Goal: Information Seeking & Learning: Learn about a topic

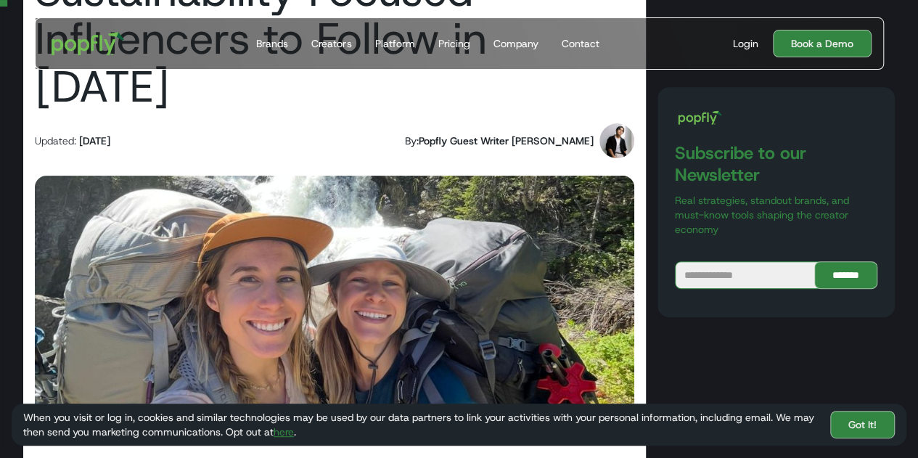
scroll to position [218, 0]
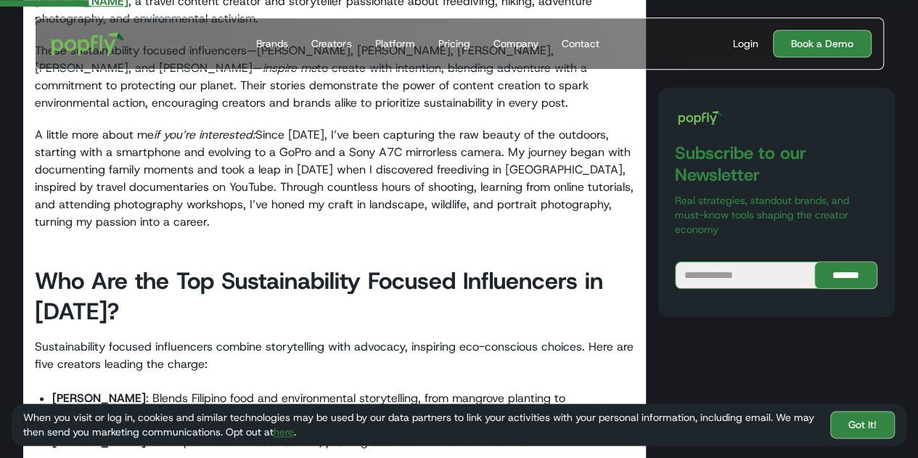
click at [523, 271] on h2 "Who Are the Top Sustainability Focused Influencers in [DATE]?" at bounding box center [334, 296] width 599 height 61
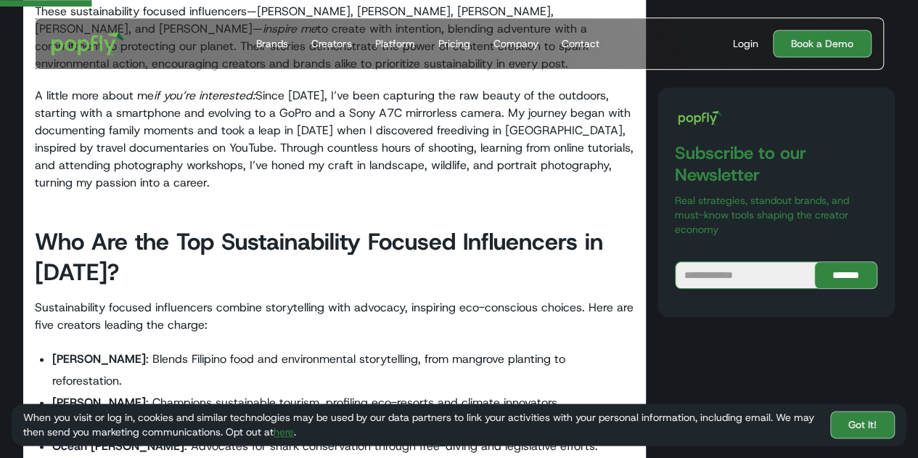
scroll to position [726, 0]
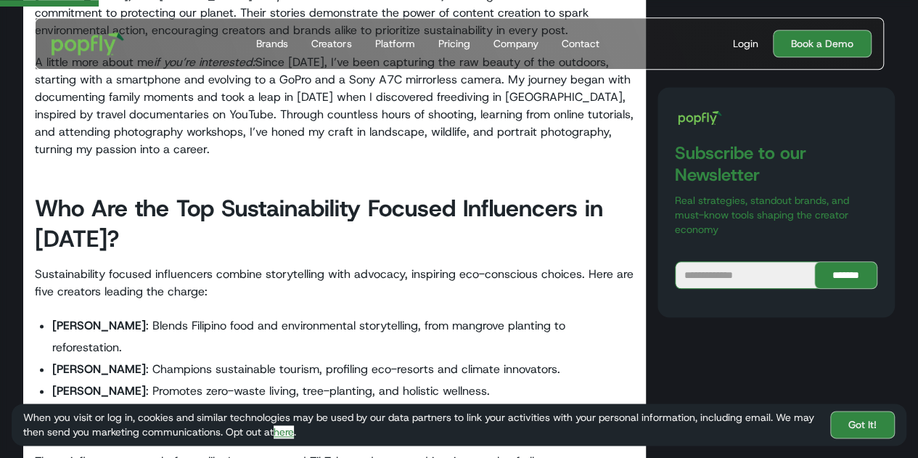
click at [284, 437] on link "here" at bounding box center [284, 431] width 20 height 13
click at [489, 315] on li "[PERSON_NAME] : Blends Filipino food and environmental storytelling, from mangr…" at bounding box center [343, 337] width 582 height 44
click at [494, 358] on li "[PERSON_NAME] : Champions sustainable tourism, profiling eco-resorts and climat…" at bounding box center [343, 369] width 582 height 22
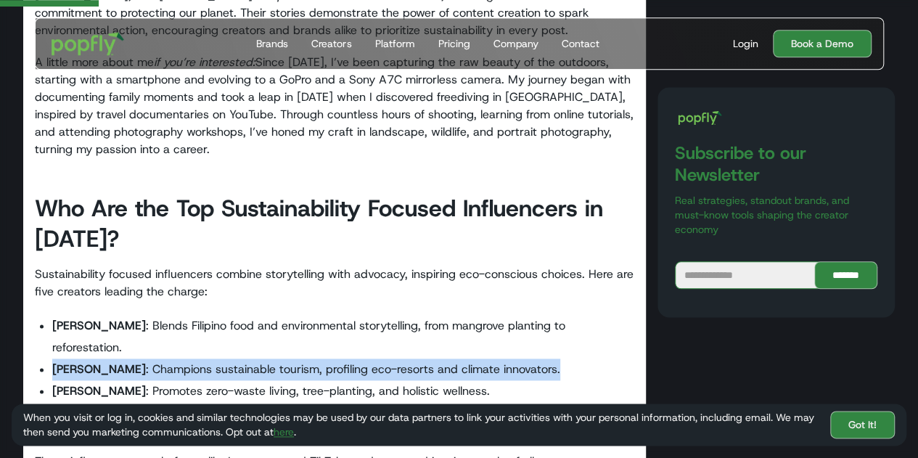
click at [495, 358] on li "[PERSON_NAME] : Champions sustainable tourism, profiling eco-resorts and climat…" at bounding box center [343, 369] width 582 height 22
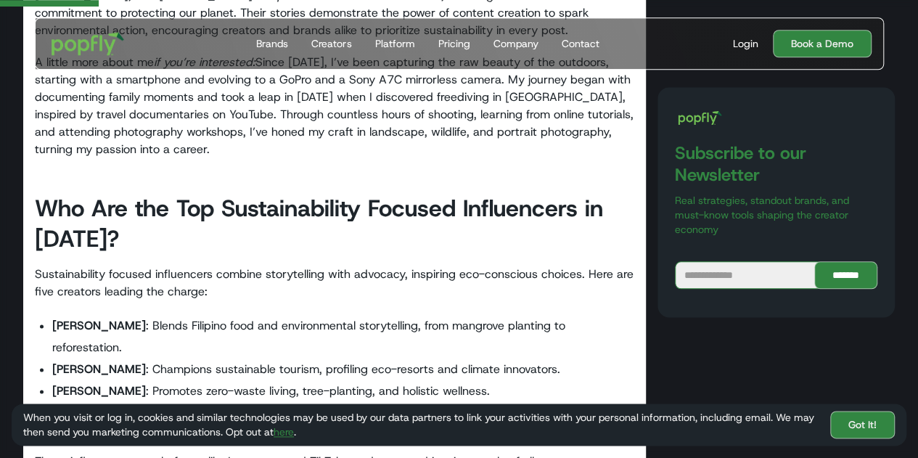
click at [527, 380] on li "[PERSON_NAME] : Promotes zero-waste living, tree-planting, and holistic wellnes…" at bounding box center [343, 391] width 582 height 22
click at [552, 380] on li "[PERSON_NAME] : Promotes zero-waste living, tree-planting, and holistic wellnes…" at bounding box center [343, 391] width 582 height 22
click at [553, 380] on li "[PERSON_NAME] : Promotes zero-waste living, tree-planting, and holistic wellnes…" at bounding box center [343, 391] width 582 height 22
click at [564, 402] on li "[PERSON_NAME] : Advocates for shark conservation through free-diving and legisl…" at bounding box center [343, 413] width 582 height 22
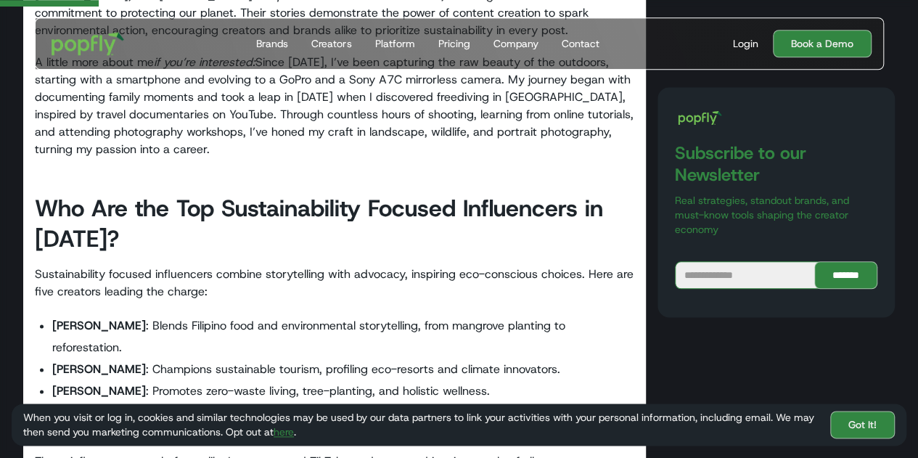
click at [560, 402] on li "[PERSON_NAME] : Advocates for shark conservation through free-diving and legisl…" at bounding box center [343, 413] width 582 height 22
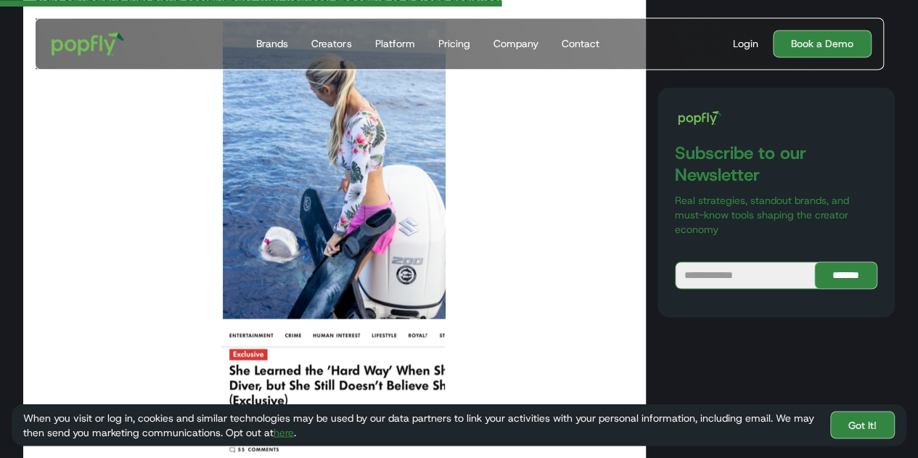
scroll to position [3991, 0]
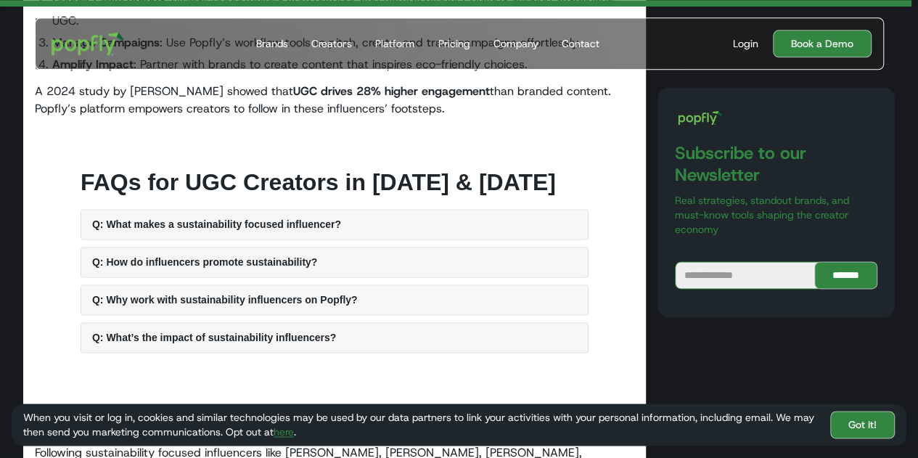
scroll to position [6795, 0]
